Goal: Task Accomplishment & Management: Manage account settings

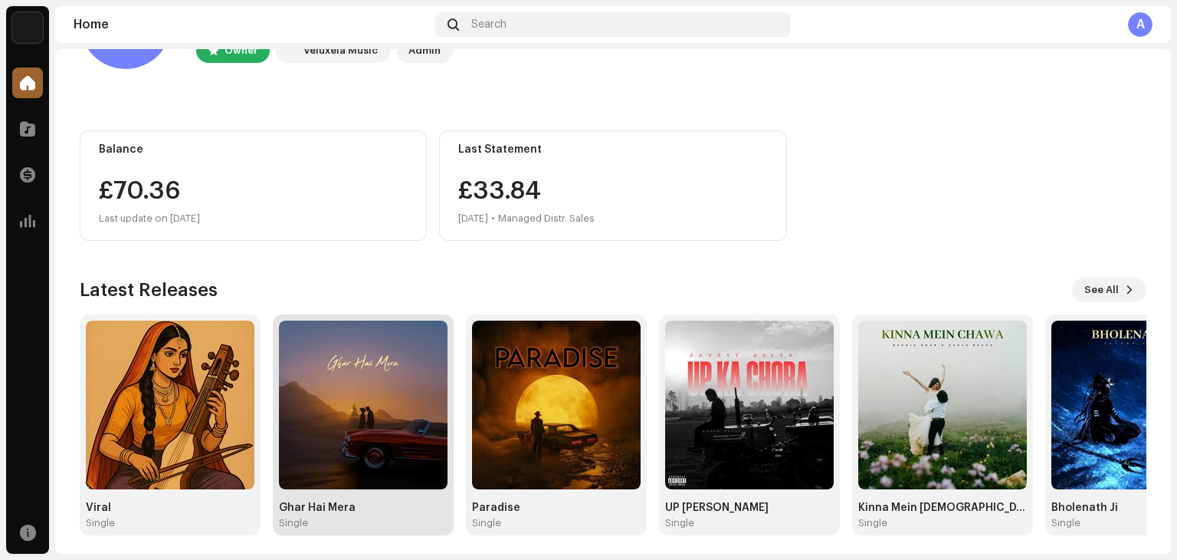
scroll to position [103, 0]
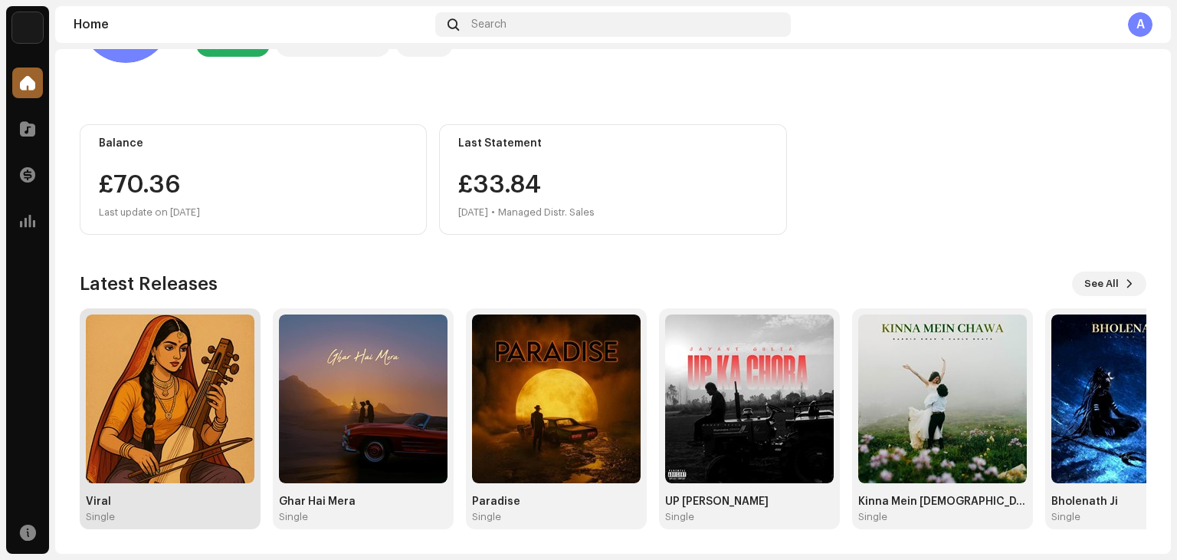
click at [164, 372] on img at bounding box center [170, 398] width 169 height 169
click at [172, 416] on img at bounding box center [170, 398] width 169 height 169
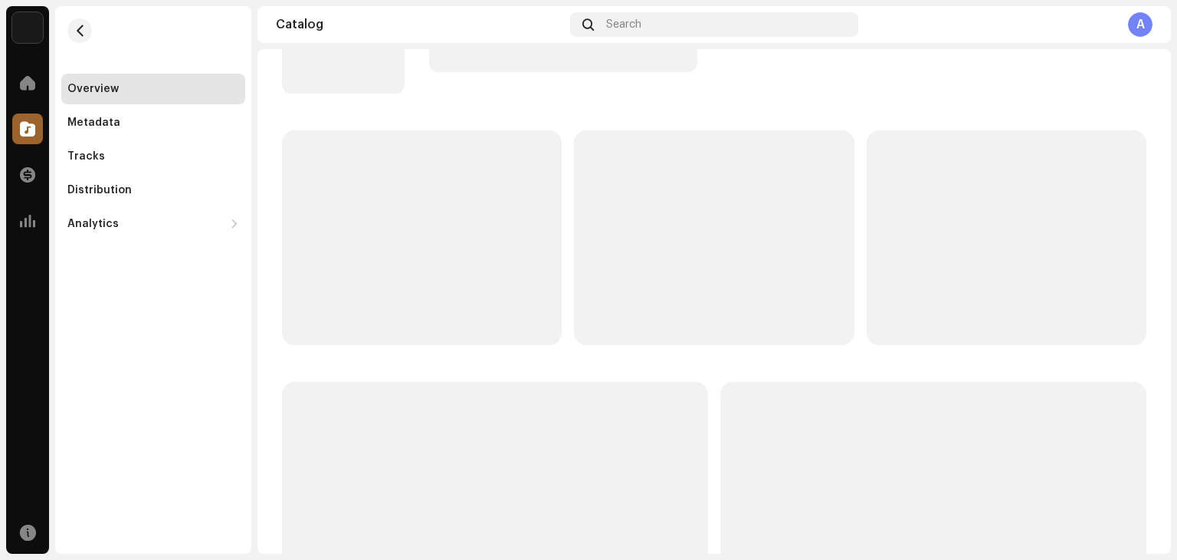
scroll to position [1, 0]
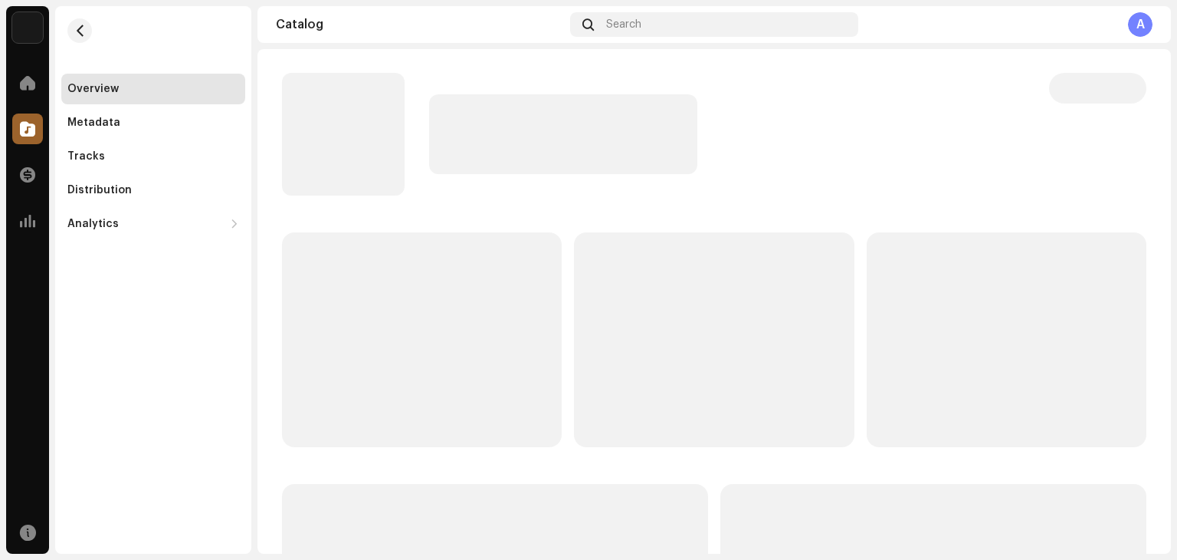
click at [157, 485] on div "Overview Metadata Tracks Distribution Analytics Consumption Engagement Revenue …" at bounding box center [153, 279] width 196 height 547
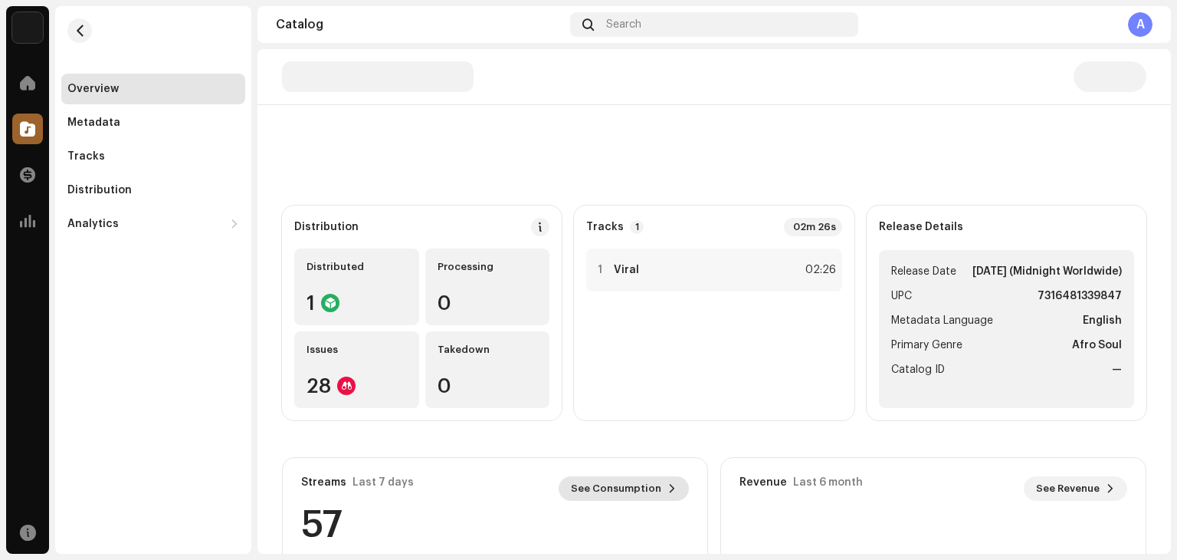
scroll to position [0, 0]
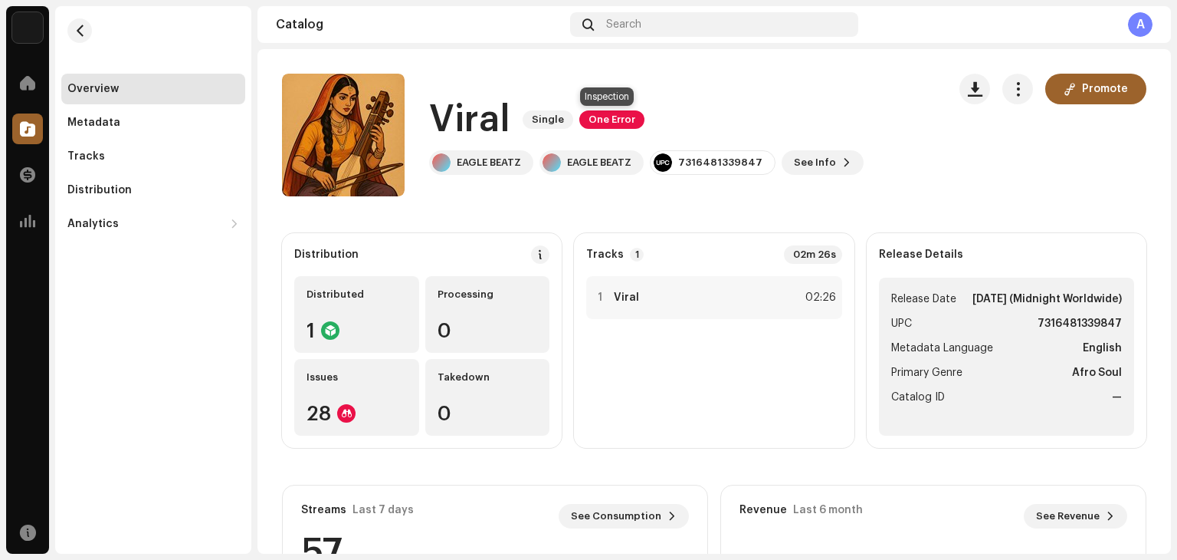
click at [606, 121] on span "One Error" at bounding box center [612, 119] width 65 height 18
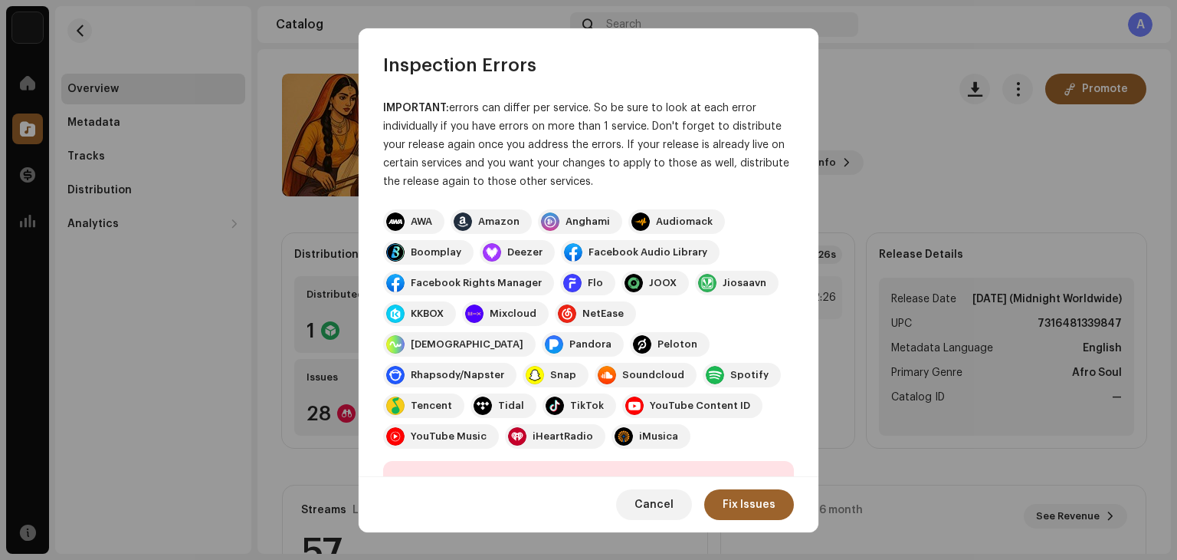
scroll to position [202, 0]
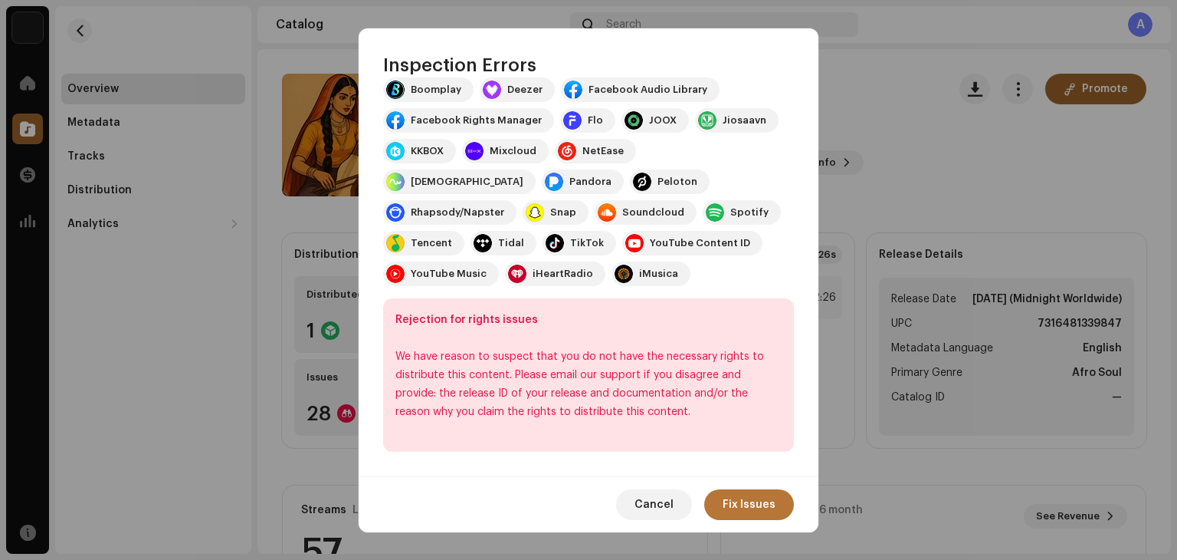
click at [748, 507] on span "Fix Issues" at bounding box center [749, 504] width 53 height 31
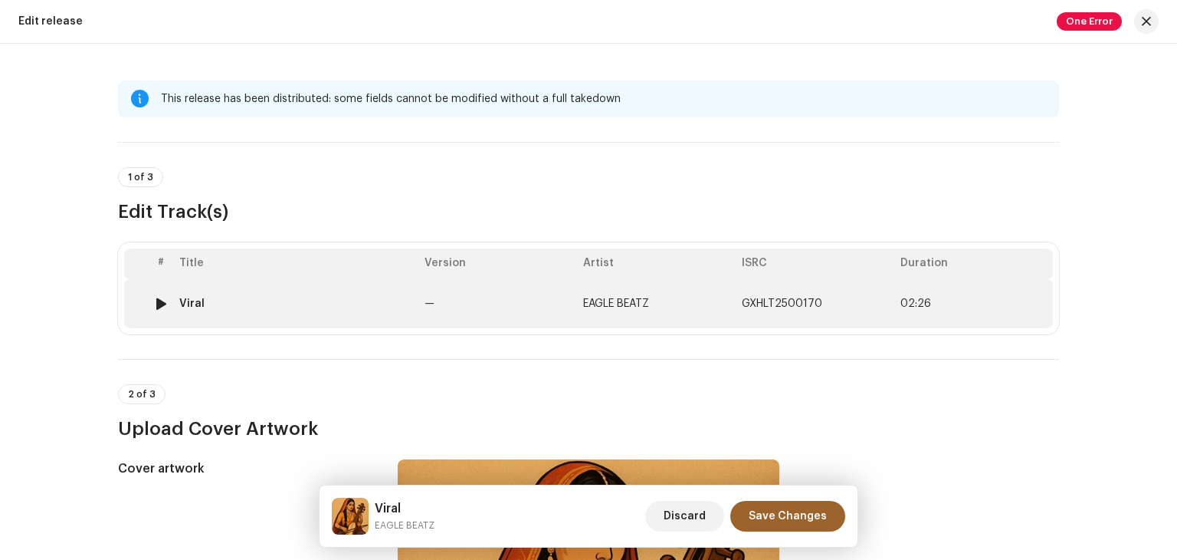
click at [647, 306] on span "EAGLE BEATZ" at bounding box center [616, 303] width 66 height 11
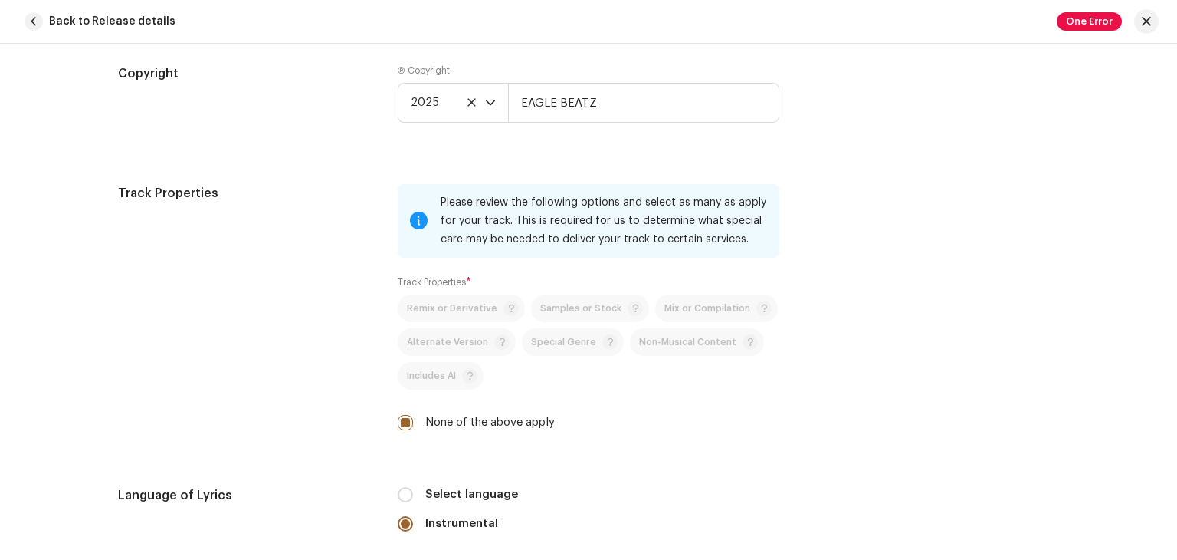
scroll to position [2128, 0]
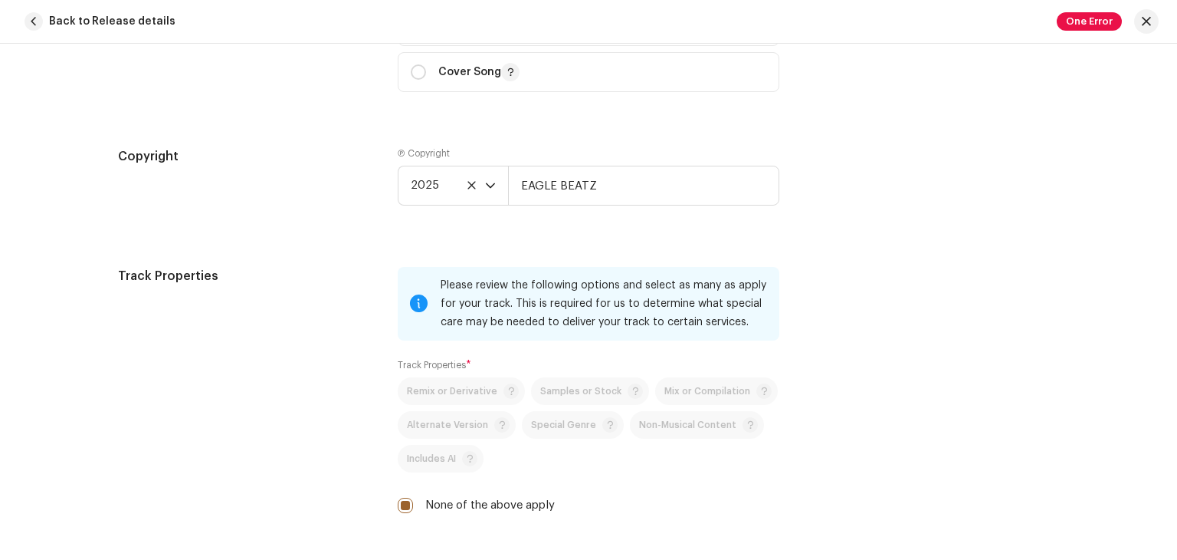
click at [558, 391] on p-selectbutton "Remix or Derivative Samples or Stock Mix or Compilation Alternate Version Speci…" at bounding box center [589, 424] width 382 height 95
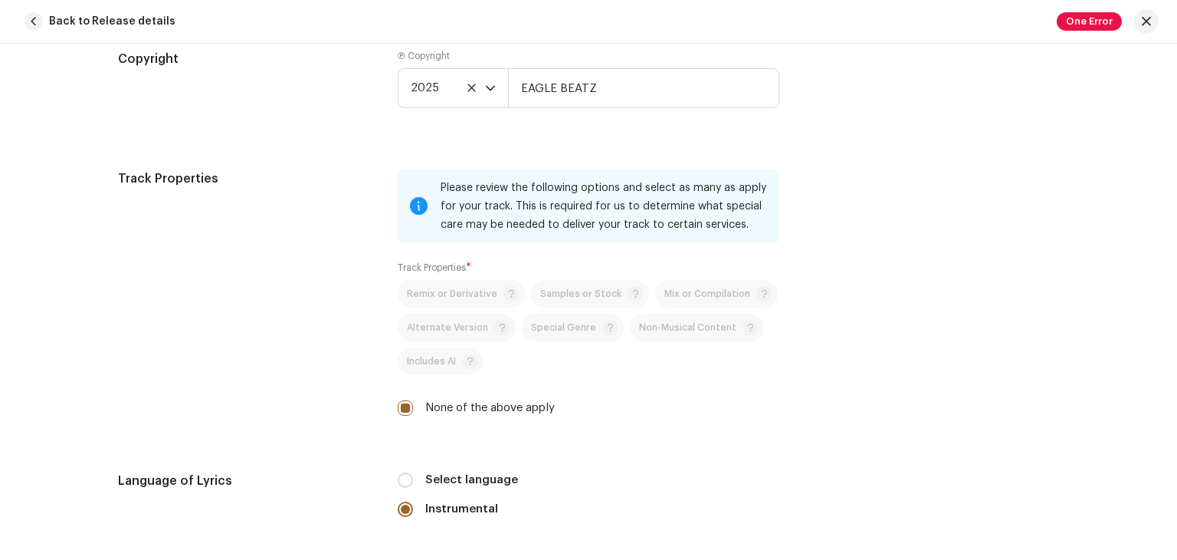
scroll to position [2281, 0]
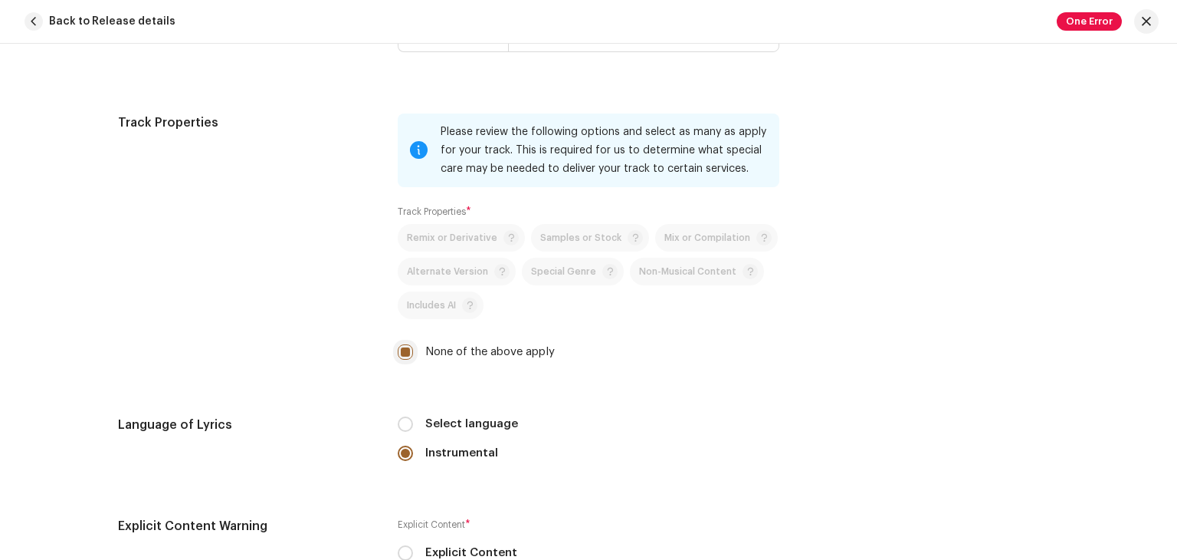
click at [404, 358] on input "None of the above apply" at bounding box center [405, 351] width 15 height 15
checkbox input "false"
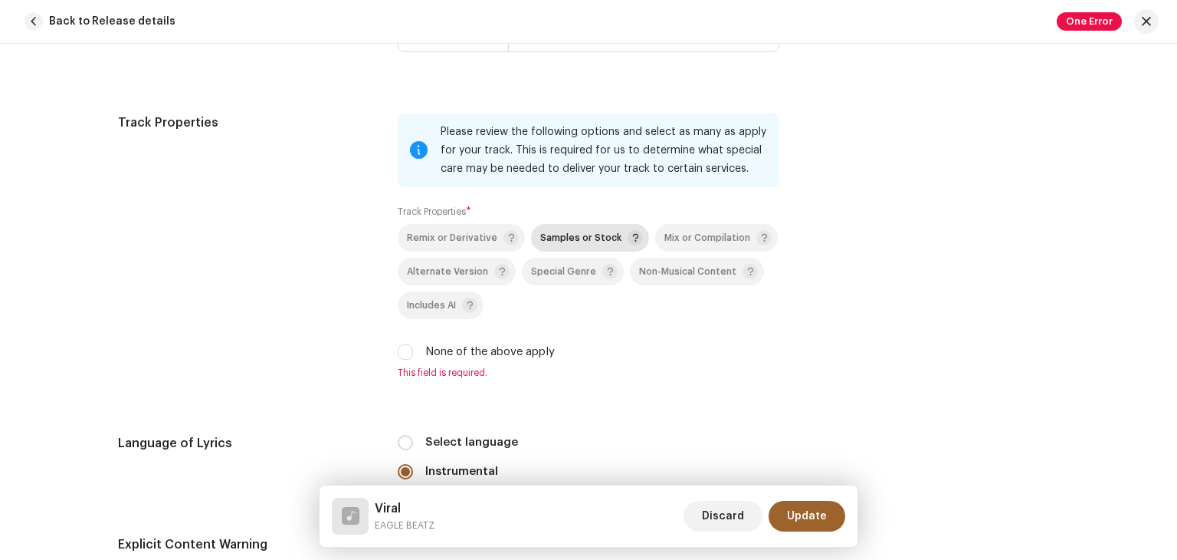
click at [571, 237] on span "Samples or Stock" at bounding box center [580, 238] width 81 height 10
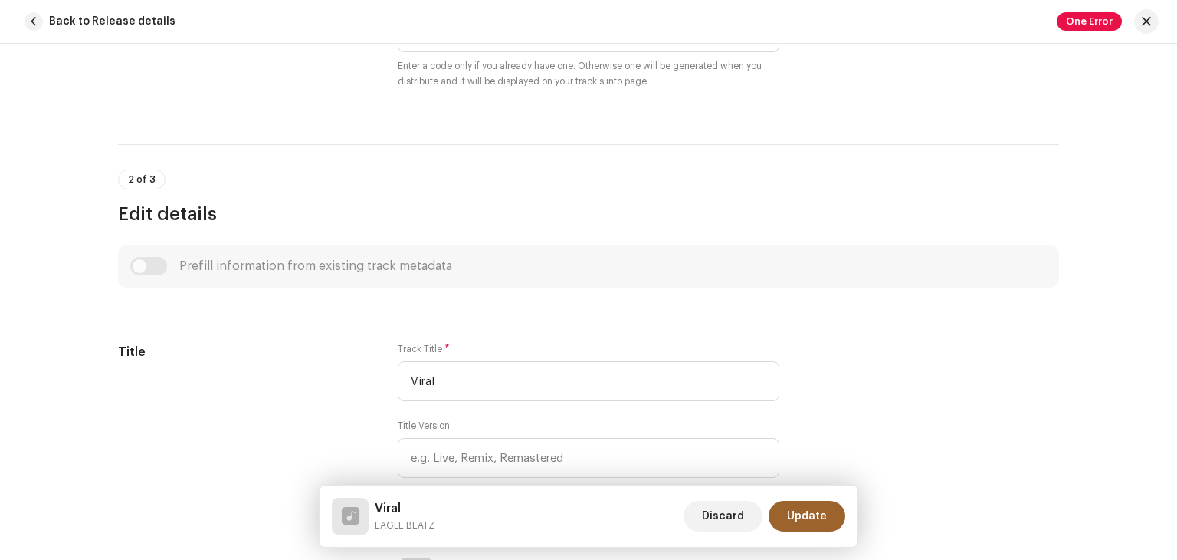
scroll to position [442, 0]
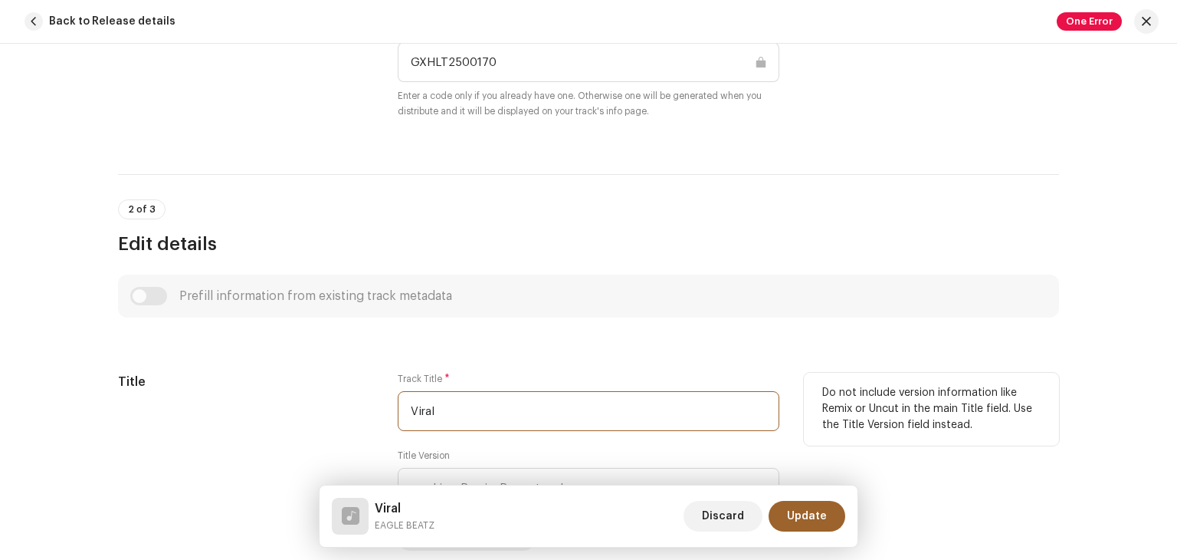
click at [441, 409] on input "Viral" at bounding box center [589, 411] width 382 height 40
type input "V"
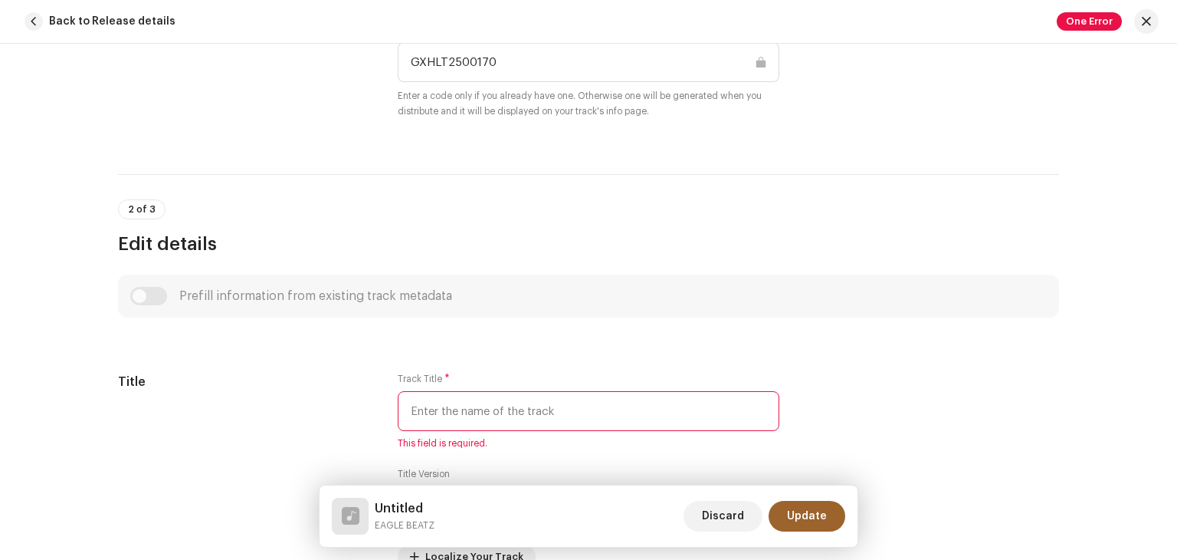
type input "b"
type input "B"
type input "b"
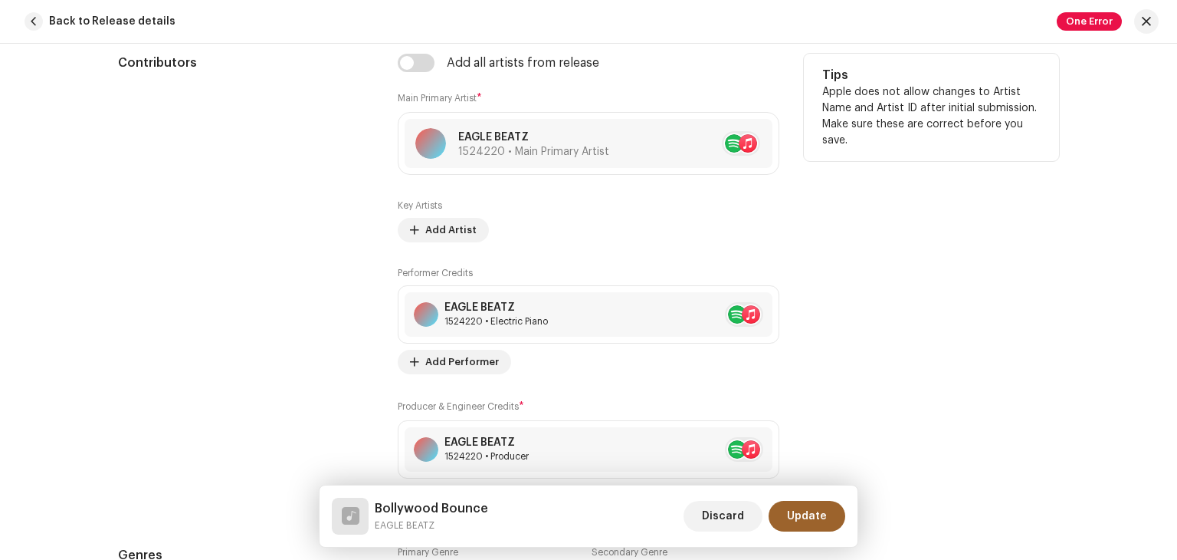
scroll to position [997, 0]
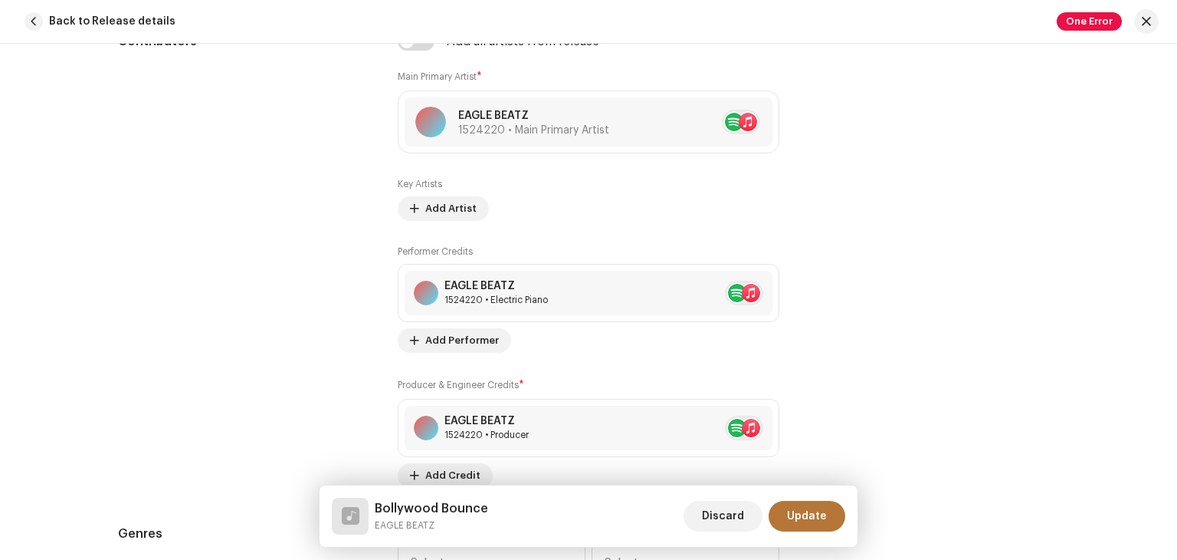
type input "Bollywood Bounce"
click at [808, 514] on span "Update" at bounding box center [807, 516] width 40 height 31
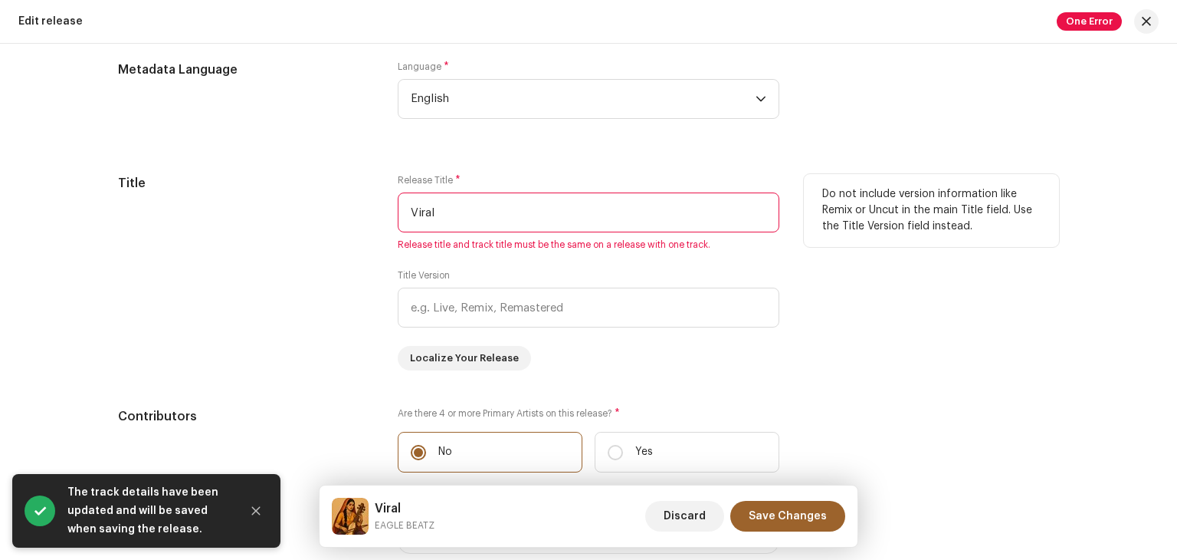
scroll to position [1073, 0]
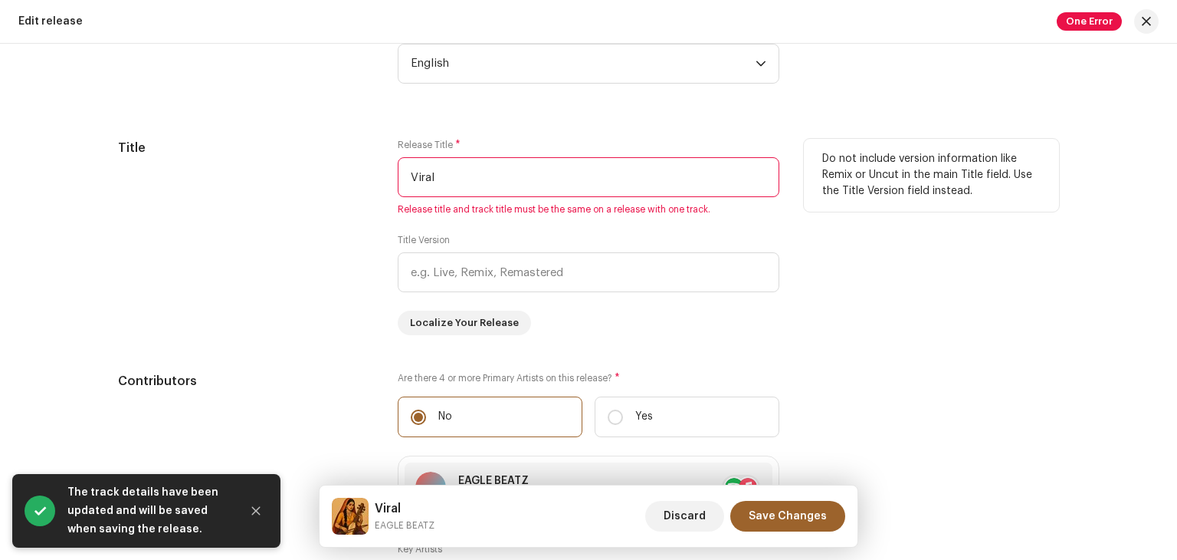
click at [475, 179] on input "Viral" at bounding box center [589, 177] width 382 height 40
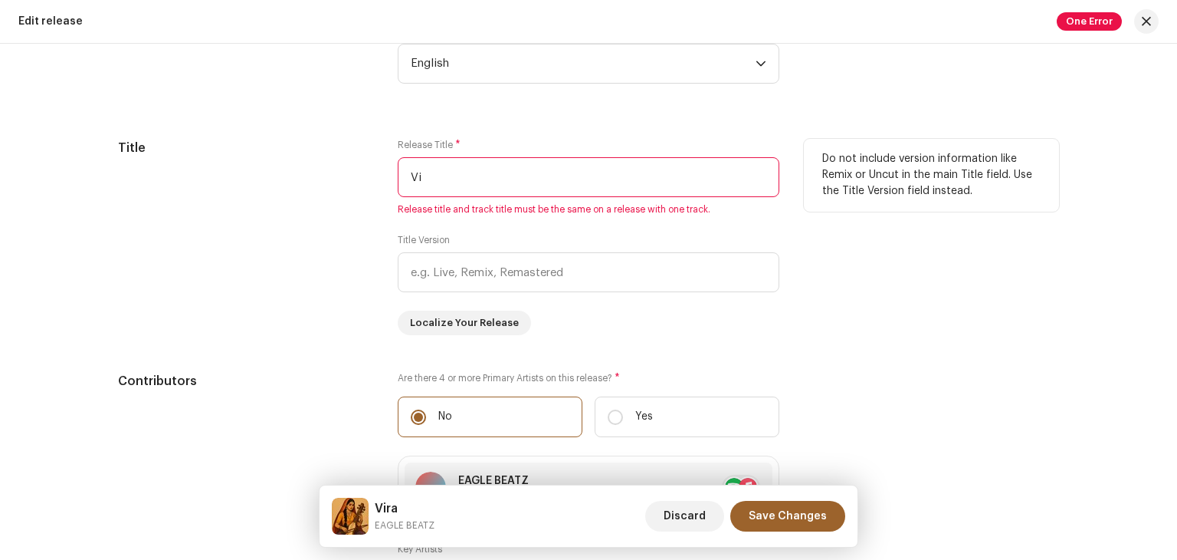
type input "V"
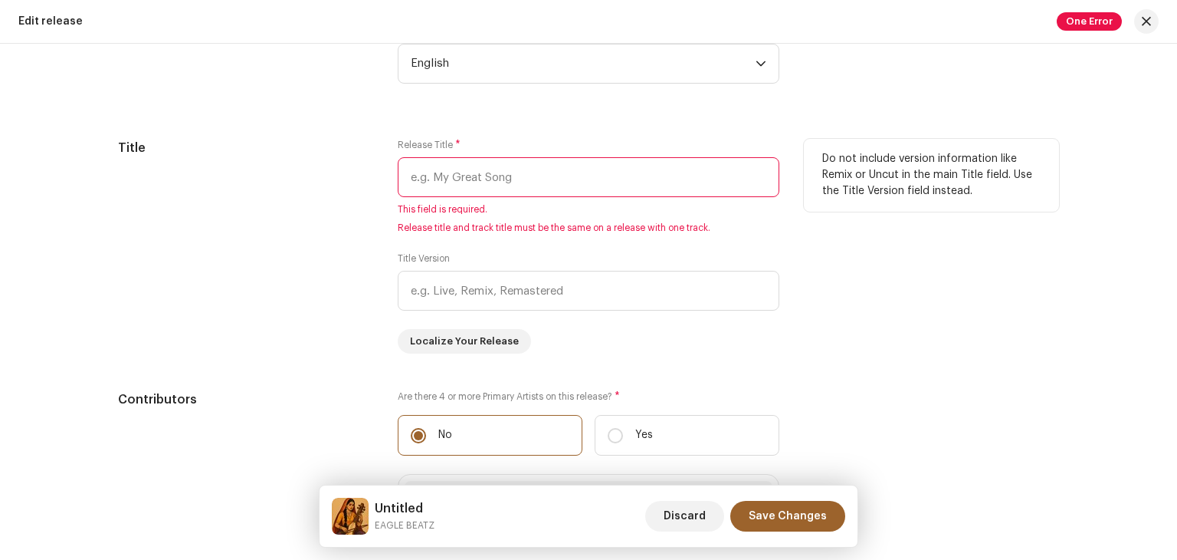
type input "b"
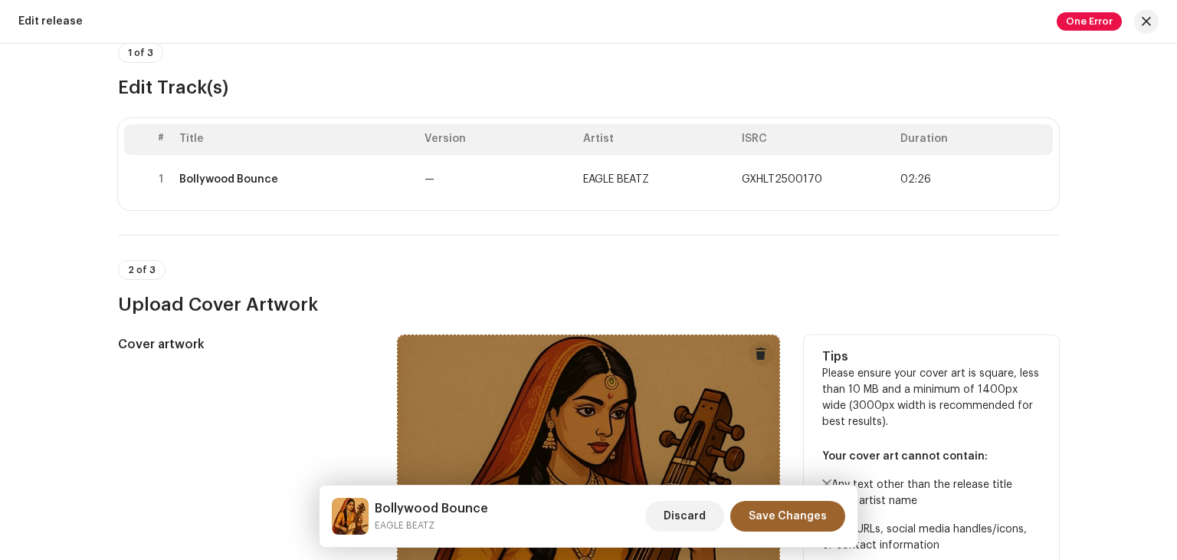
scroll to position [361, 0]
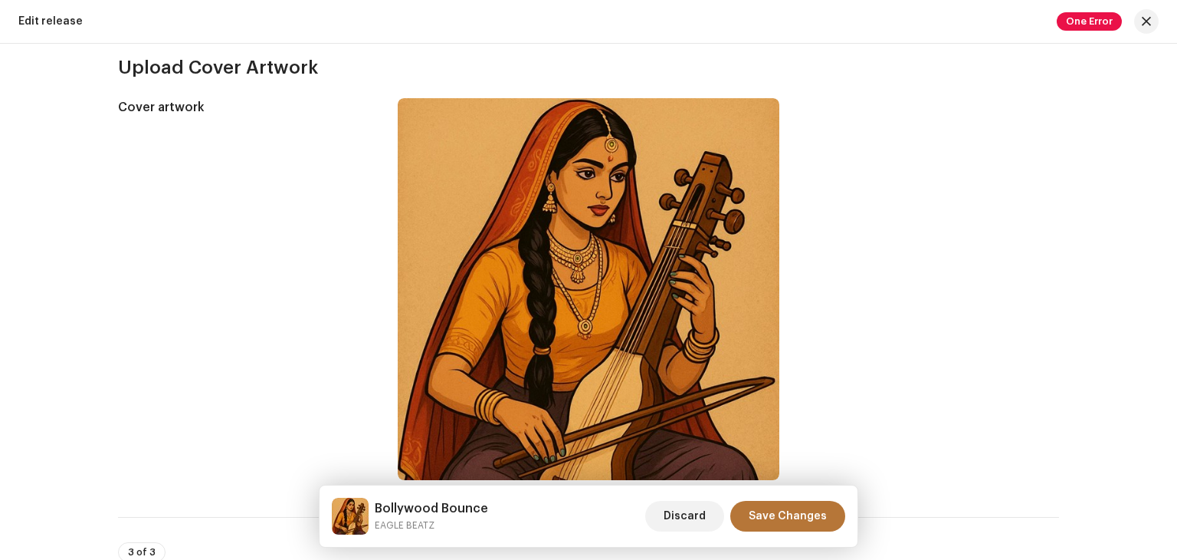
type input "Bollywood Bounce"
click at [795, 519] on span "Save Changes" at bounding box center [788, 516] width 78 height 31
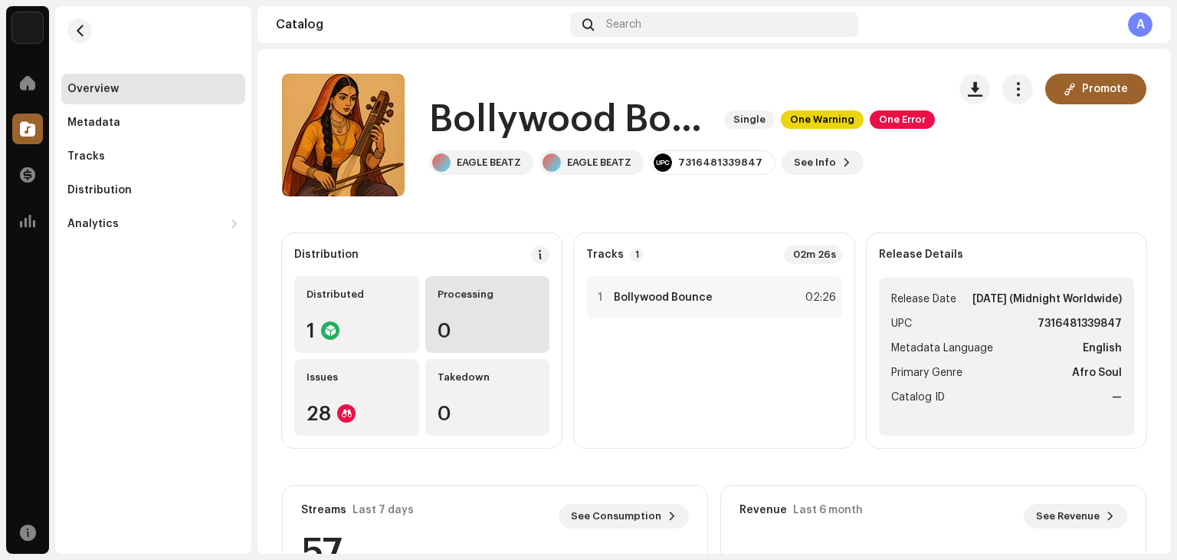
click at [474, 320] on div "0" at bounding box center [488, 330] width 100 height 20
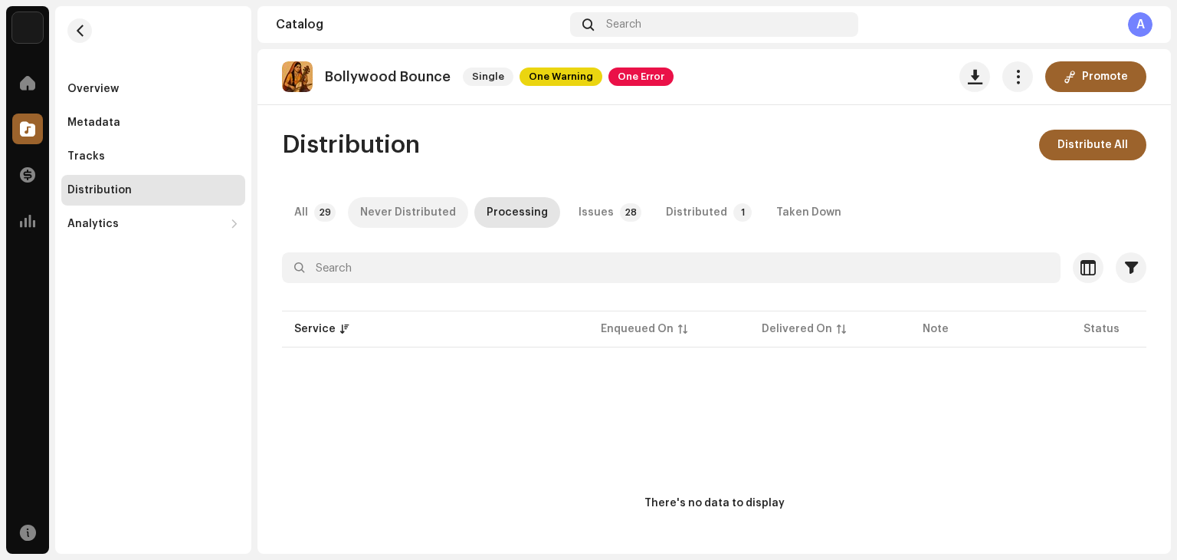
click at [393, 218] on div "Never Distributed" at bounding box center [408, 212] width 96 height 31
click at [297, 212] on div "All" at bounding box center [301, 212] width 14 height 31
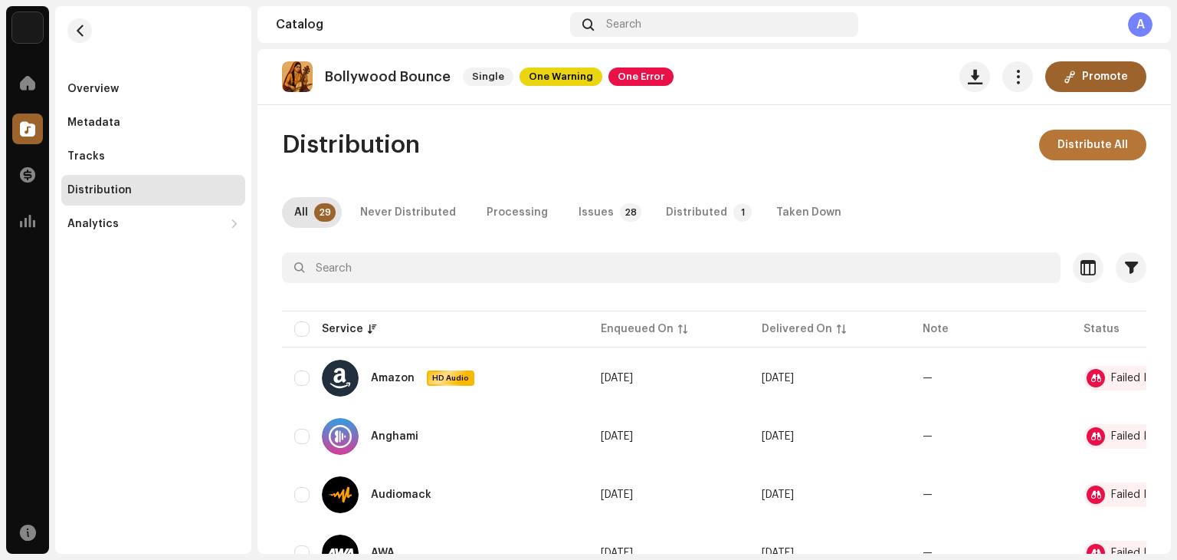
click at [1098, 140] on span "Distribute All" at bounding box center [1093, 145] width 71 height 31
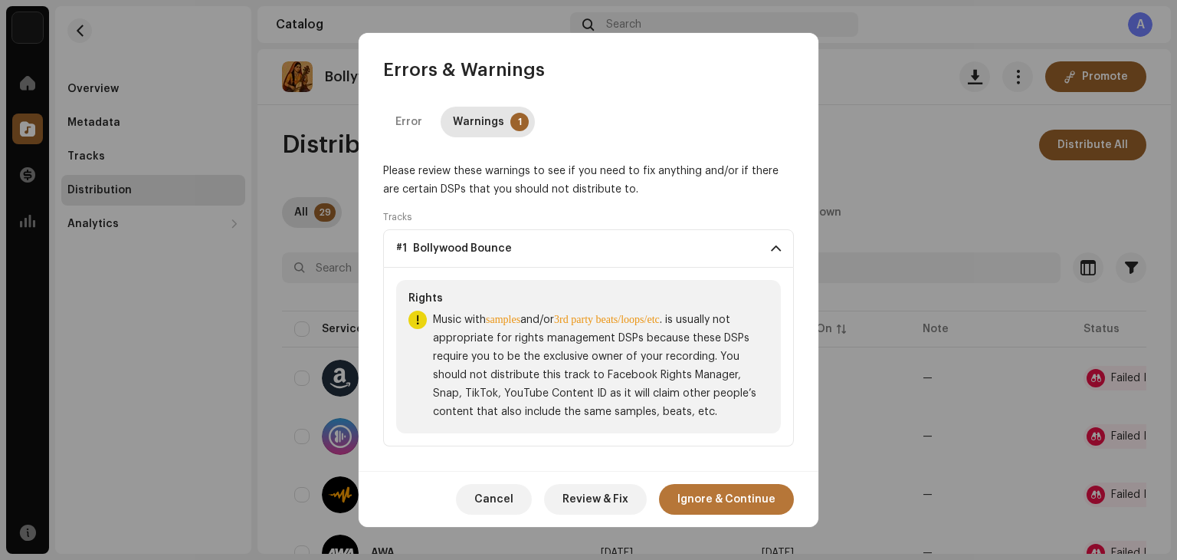
click at [726, 504] on span "Ignore & Continue" at bounding box center [727, 499] width 98 height 31
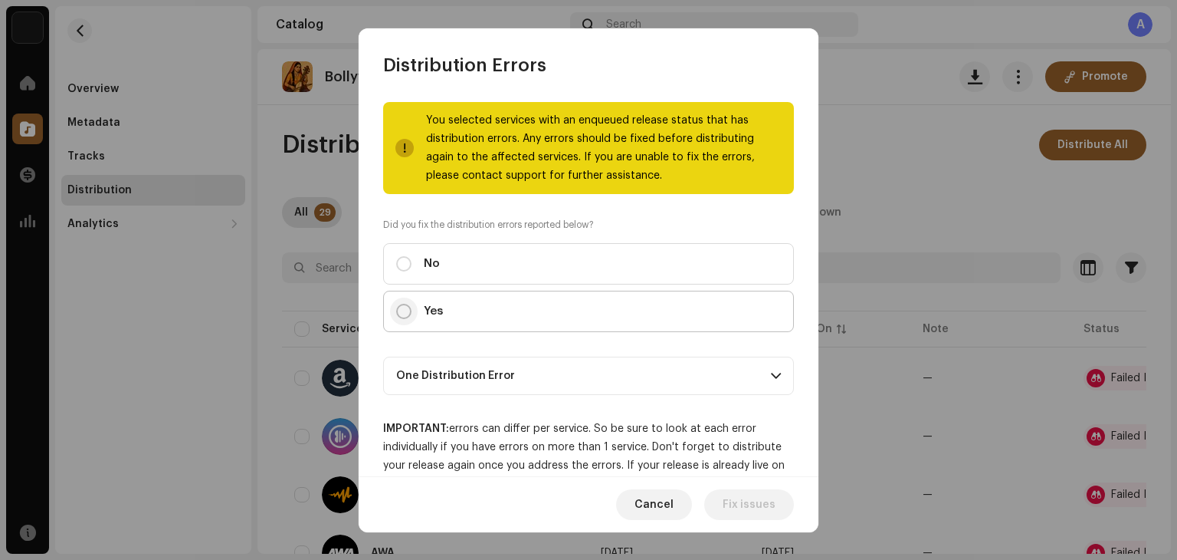
click at [401, 312] on input "Yes" at bounding box center [403, 311] width 15 height 15
radio input "true"
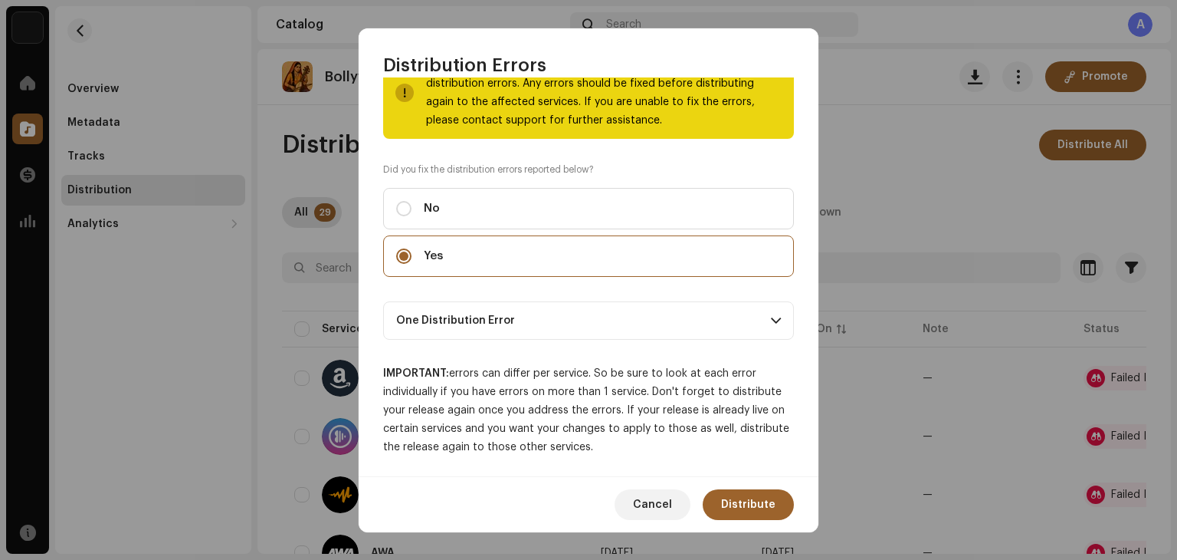
scroll to position [58, 0]
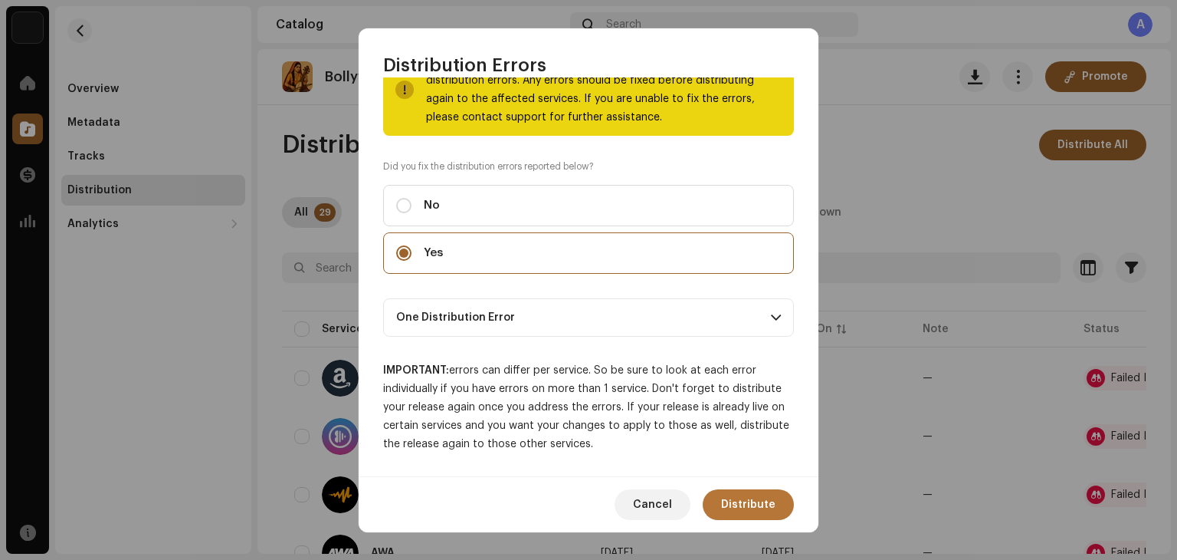
click at [747, 500] on span "Distribute" at bounding box center [748, 504] width 54 height 31
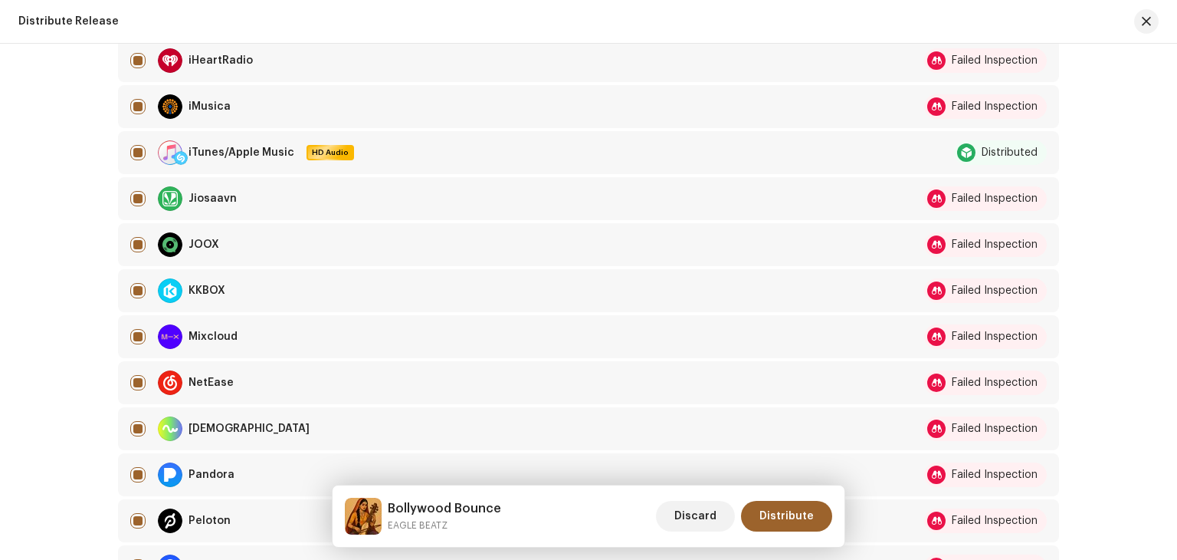
scroll to position [690, 0]
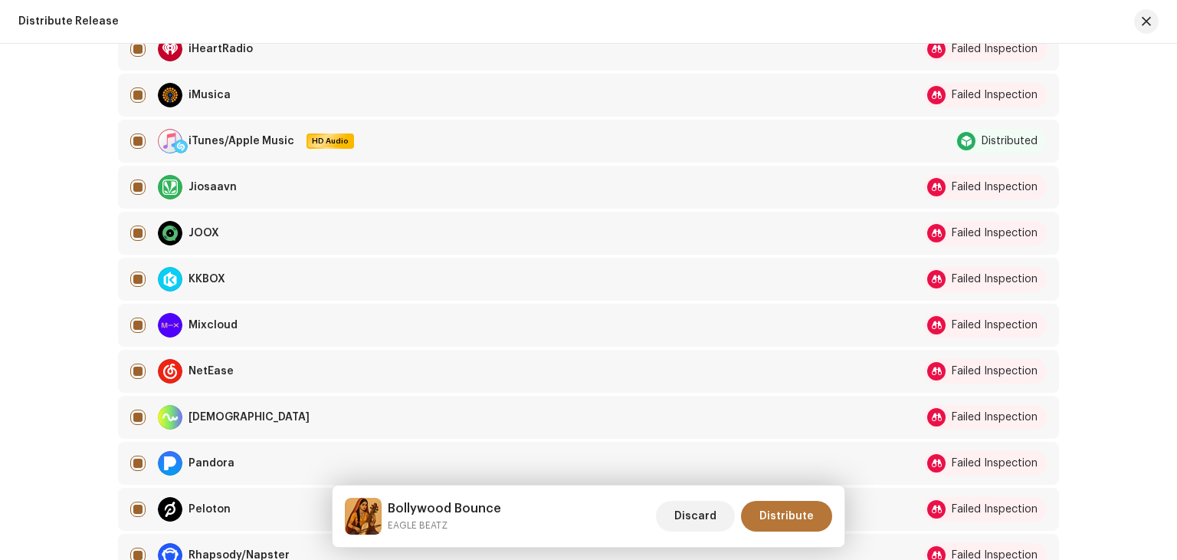
click at [792, 518] on span "Distribute" at bounding box center [787, 516] width 54 height 31
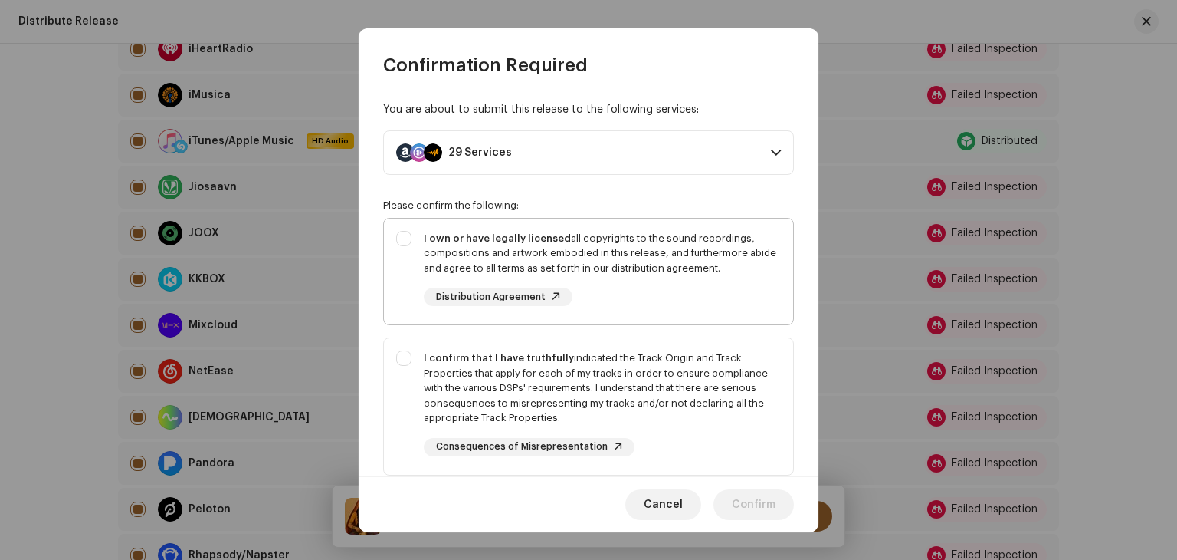
click at [405, 231] on div "I own or have legally licensed all copyrights to the sound recordings, composit…" at bounding box center [588, 268] width 409 height 100
checkbox input "true"
click at [402, 355] on div "I confirm that I have truthfully indicated the Track Origin and Track Propertie…" at bounding box center [588, 403] width 409 height 130
checkbox input "true"
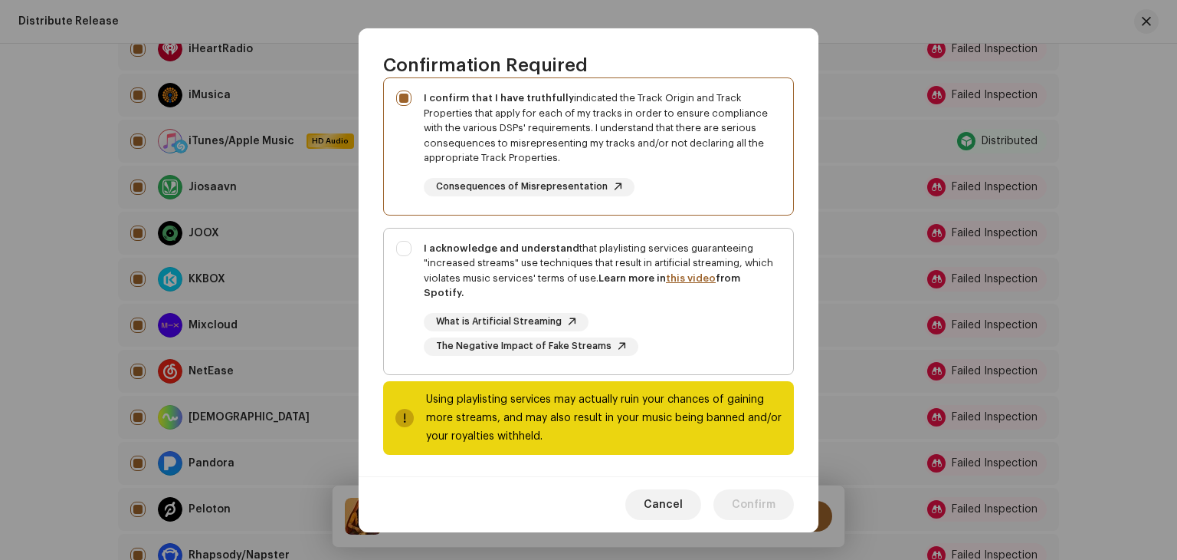
scroll to position [261, 0]
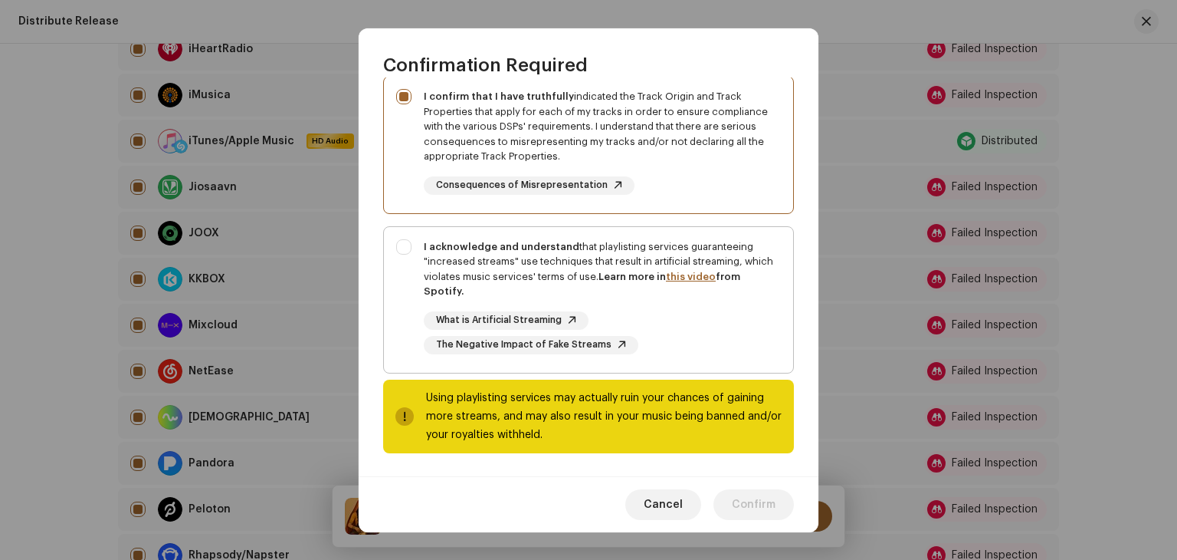
click at [403, 240] on div "I acknowledge and understand that playlisting services guaranteeing "increased …" at bounding box center [588, 297] width 409 height 140
checkbox input "true"
click at [672, 497] on span "Cancel" at bounding box center [663, 504] width 39 height 31
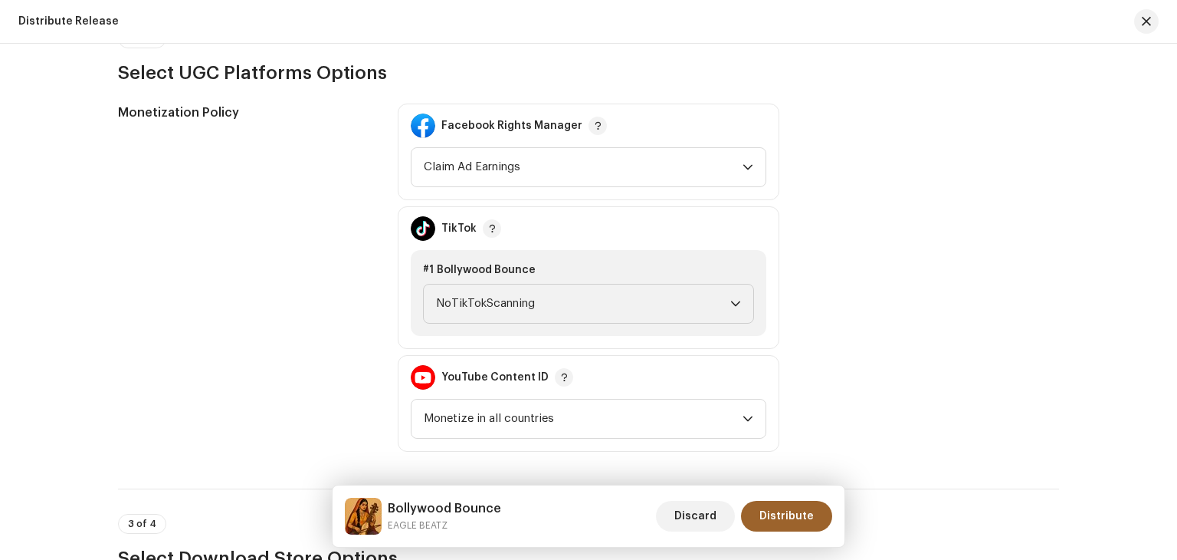
scroll to position [1631, 0]
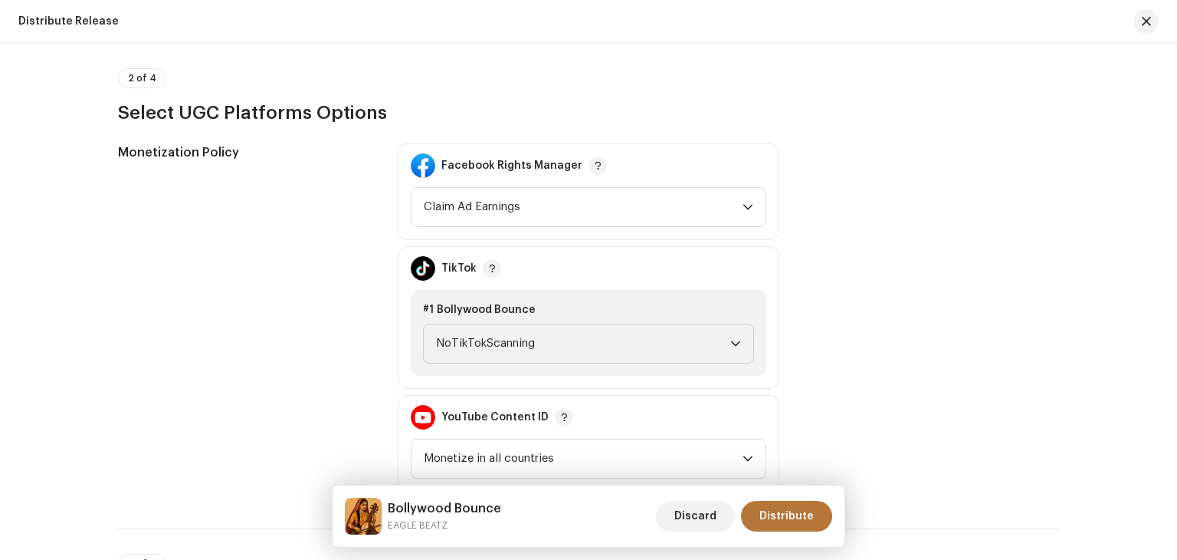
click at [792, 514] on span "Distribute" at bounding box center [787, 516] width 54 height 31
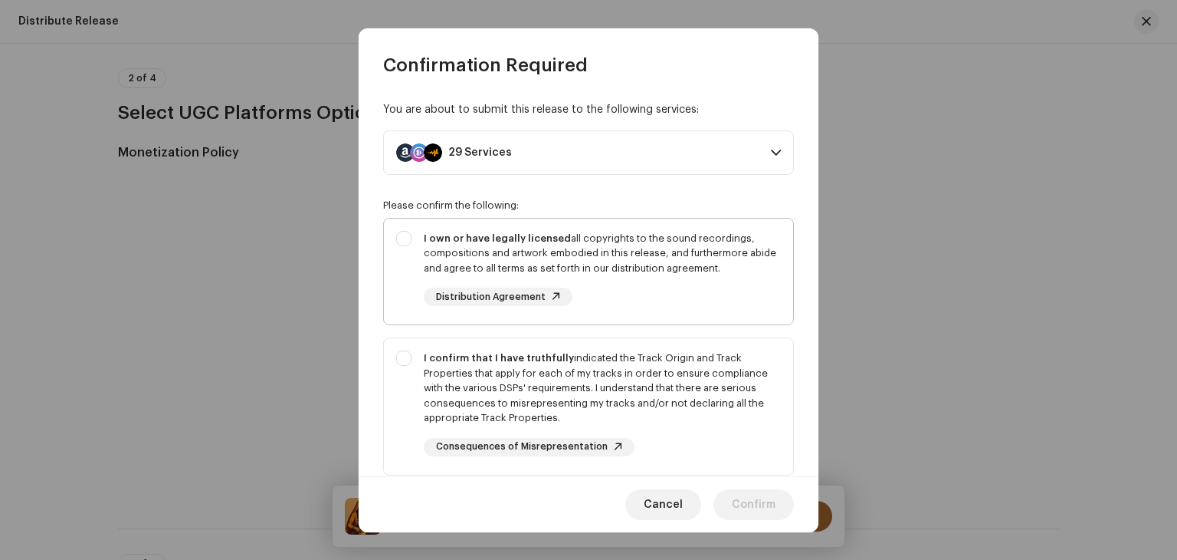
click at [405, 234] on div "I own or have legally licensed all copyrights to the sound recordings, composit…" at bounding box center [588, 268] width 409 height 100
checkbox input "true"
click at [405, 357] on div "I confirm that I have truthfully indicated the Track Origin and Track Propertie…" at bounding box center [588, 403] width 409 height 130
checkbox input "true"
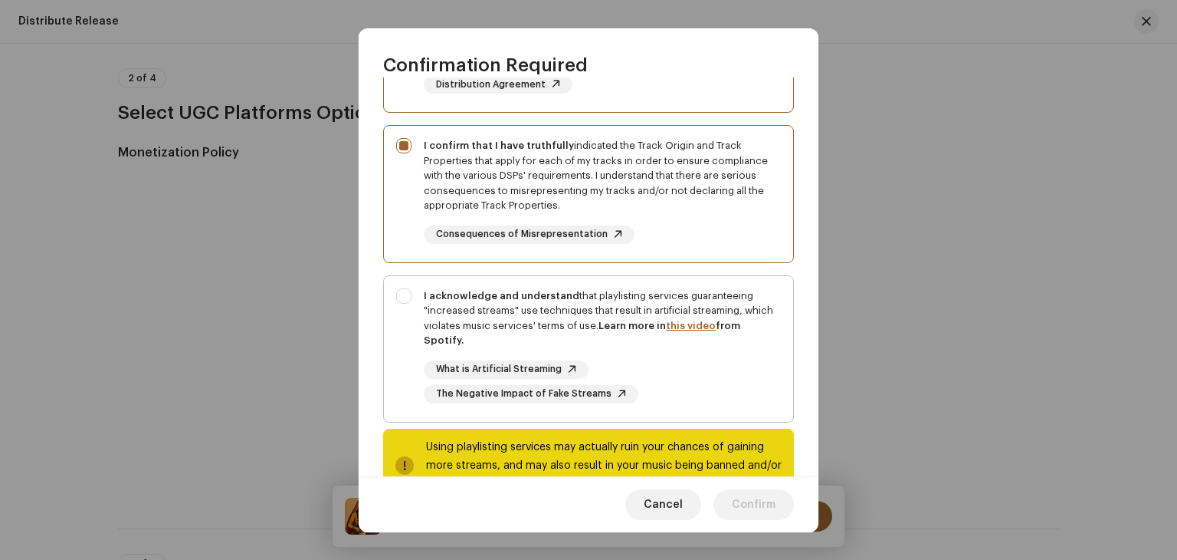
scroll to position [230, 0]
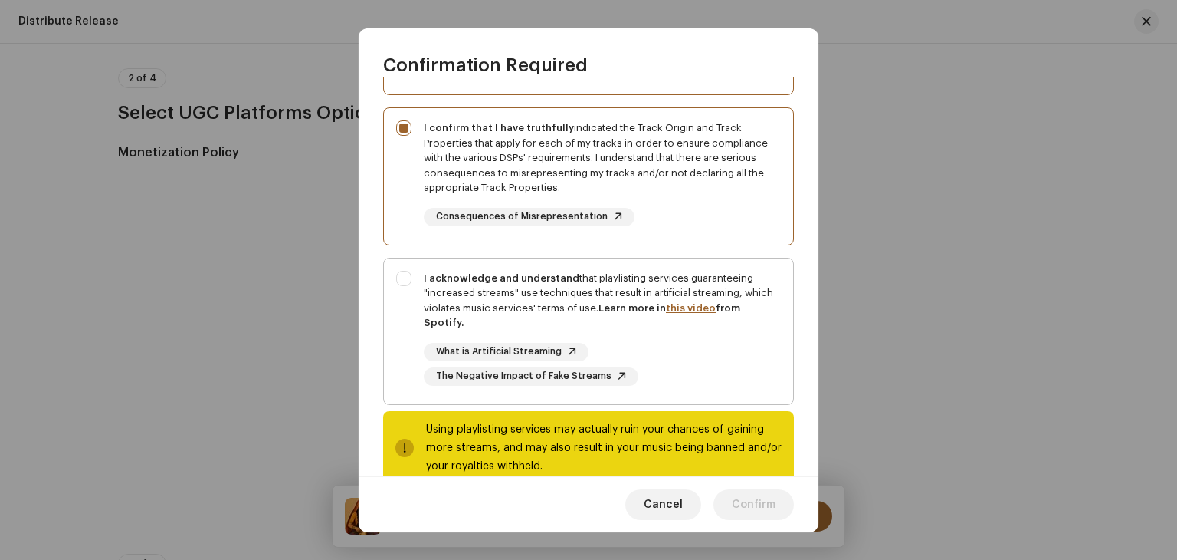
click at [404, 272] on div "I acknowledge and understand that playlisting services guaranteeing "increased …" at bounding box center [588, 328] width 409 height 140
checkbox input "true"
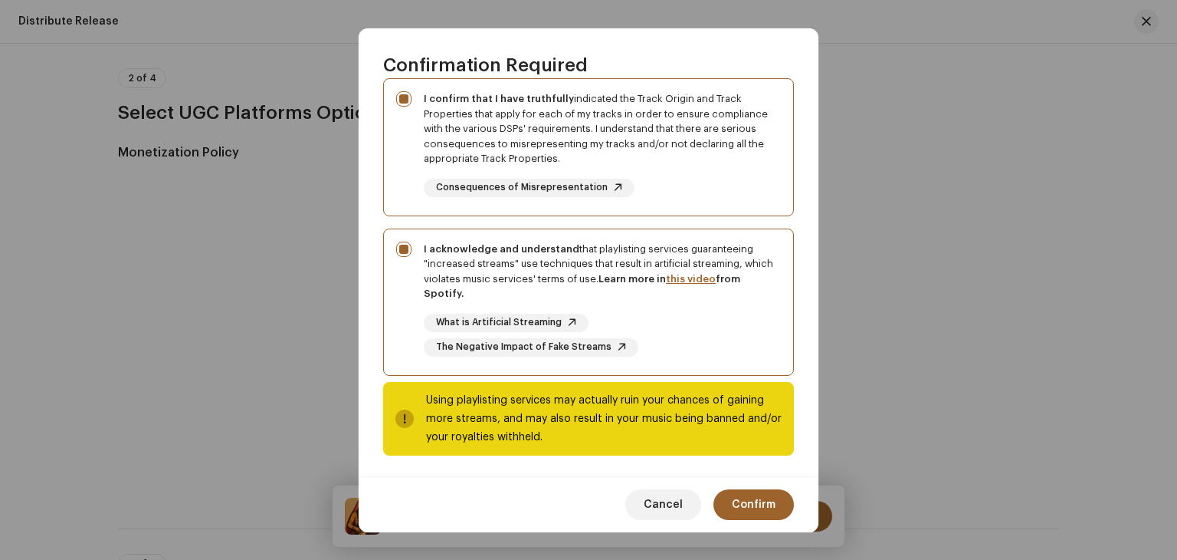
scroll to position [261, 0]
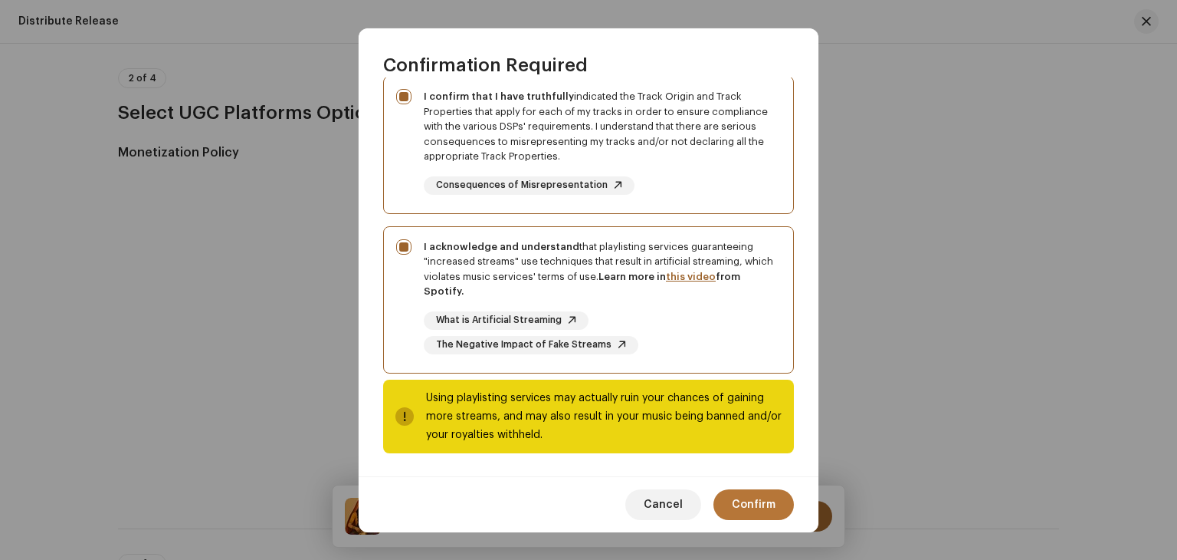
click at [757, 502] on span "Confirm" at bounding box center [754, 504] width 44 height 31
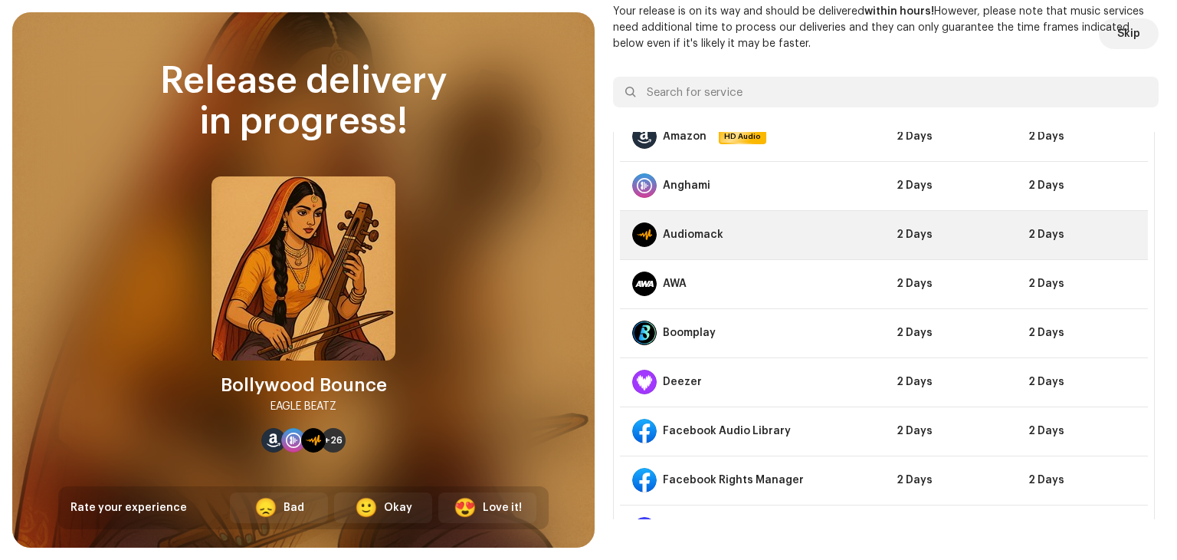
scroll to position [0, 0]
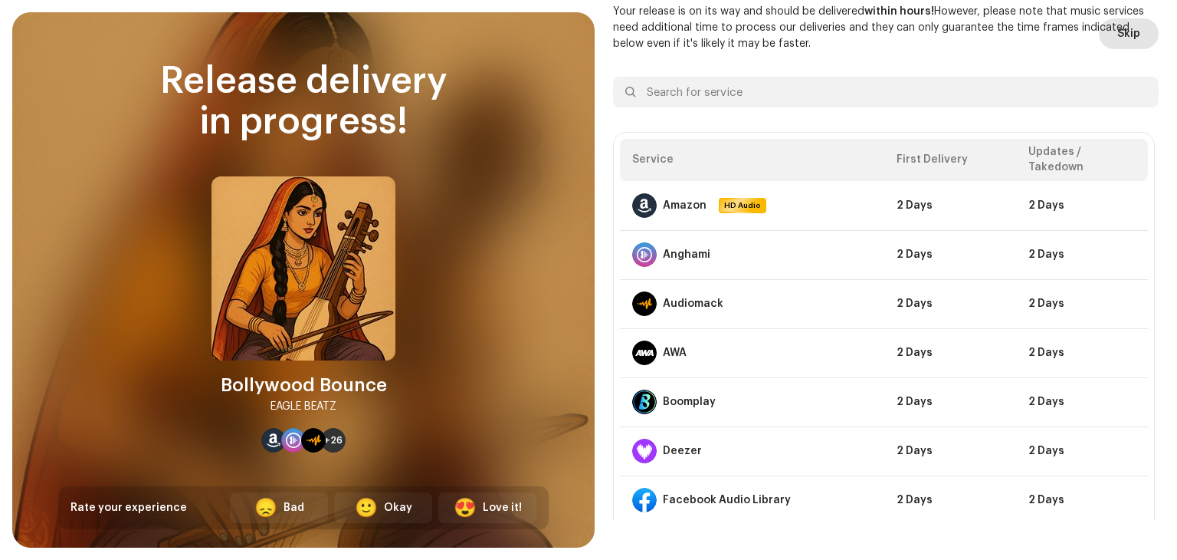
click at [1125, 38] on span "Skip" at bounding box center [1129, 33] width 23 height 31
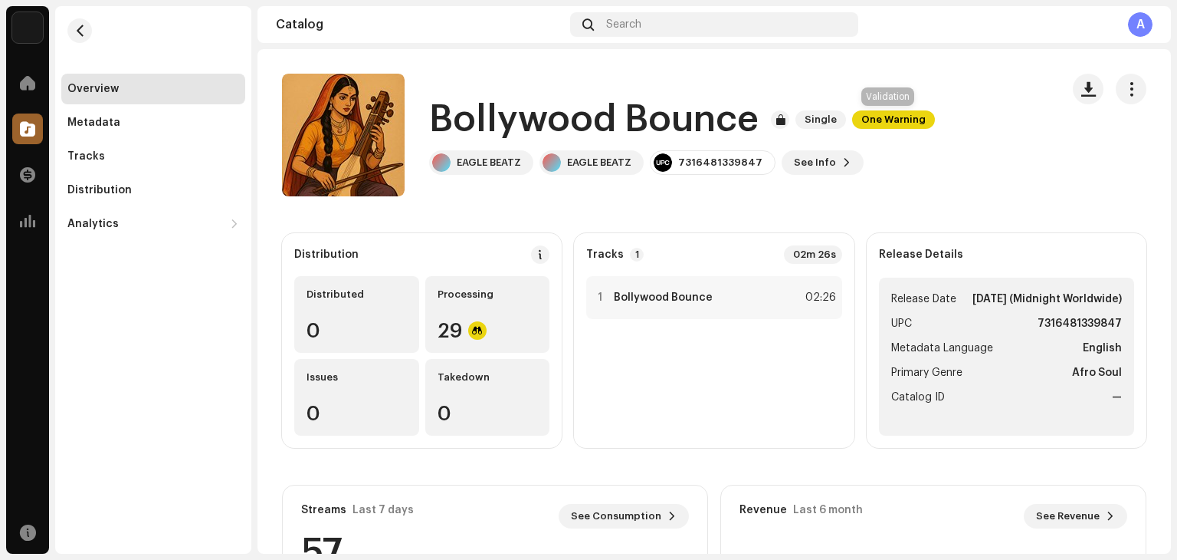
click at [898, 112] on span "One Warning" at bounding box center [893, 119] width 83 height 18
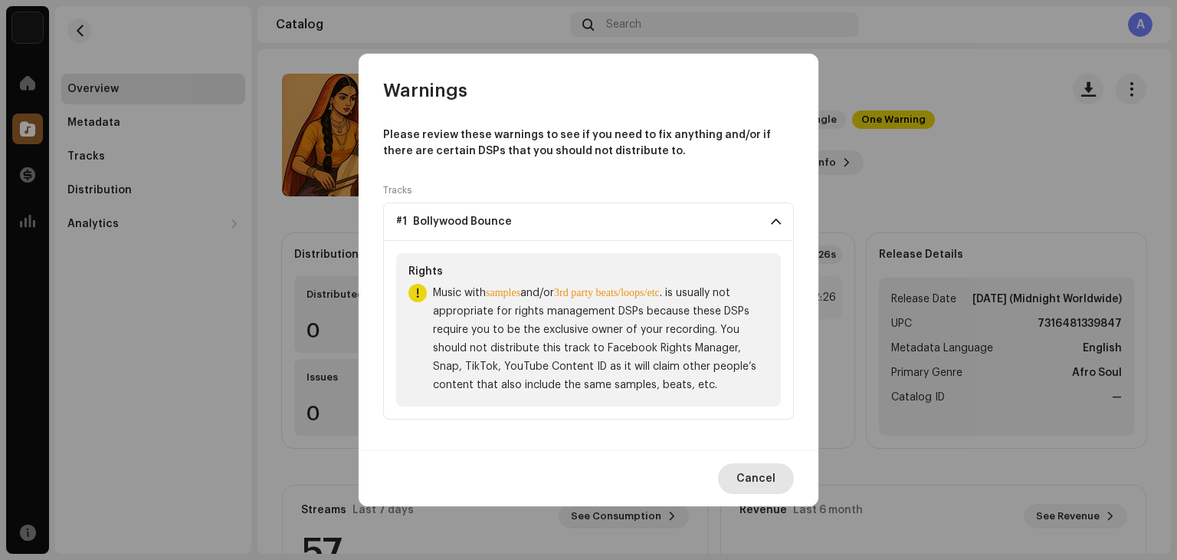
click at [760, 477] on span "Cancel" at bounding box center [756, 478] width 39 height 31
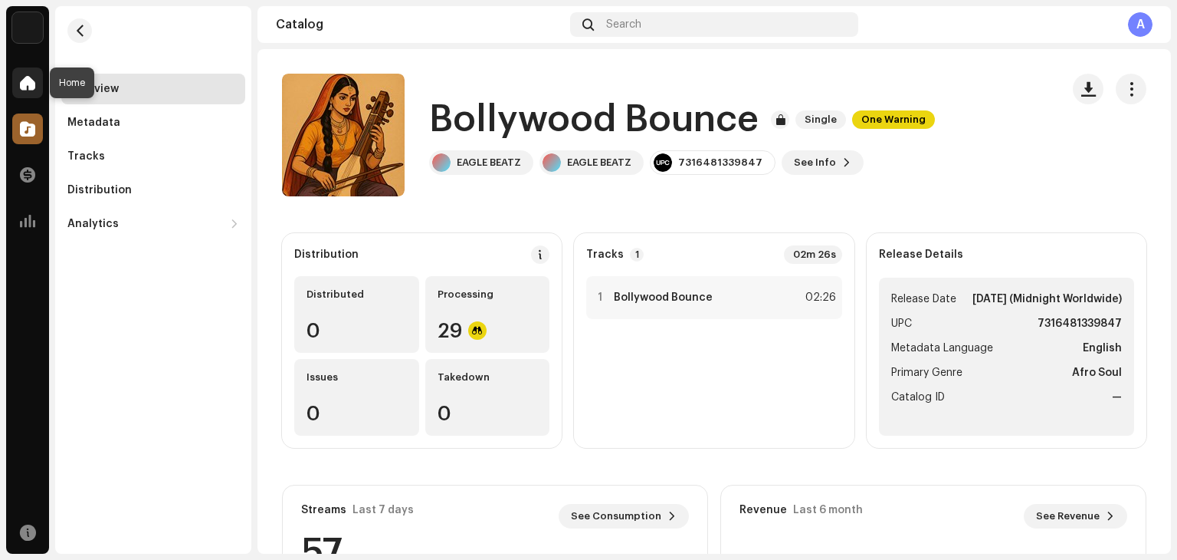
click at [34, 90] on div at bounding box center [27, 82] width 31 height 31
